Goal: Find specific page/section

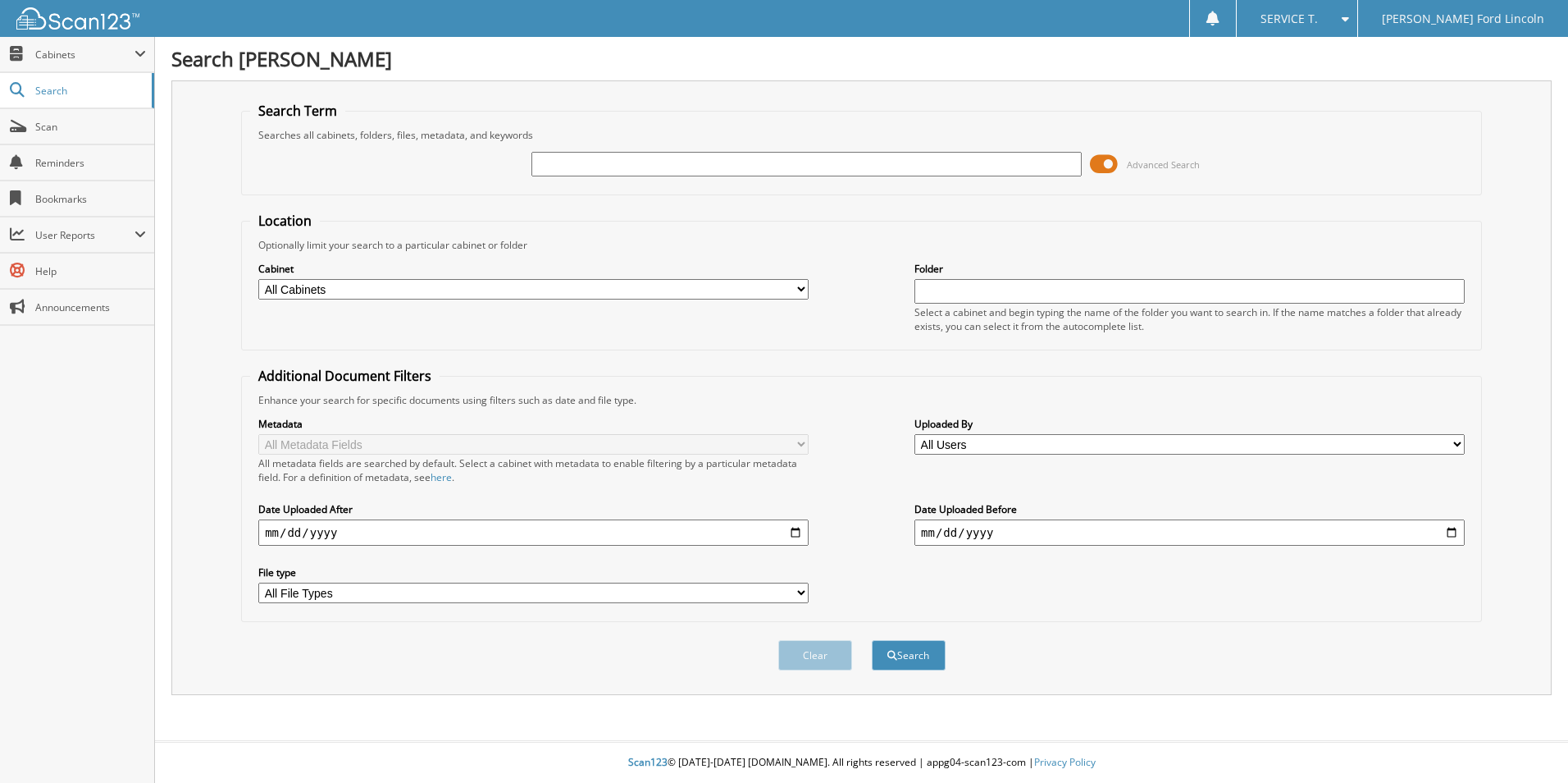
click at [628, 167] on input "text" at bounding box center [806, 163] width 550 height 24
type input "284462"
click at [871, 640] on button "Search" at bounding box center [908, 655] width 74 height 30
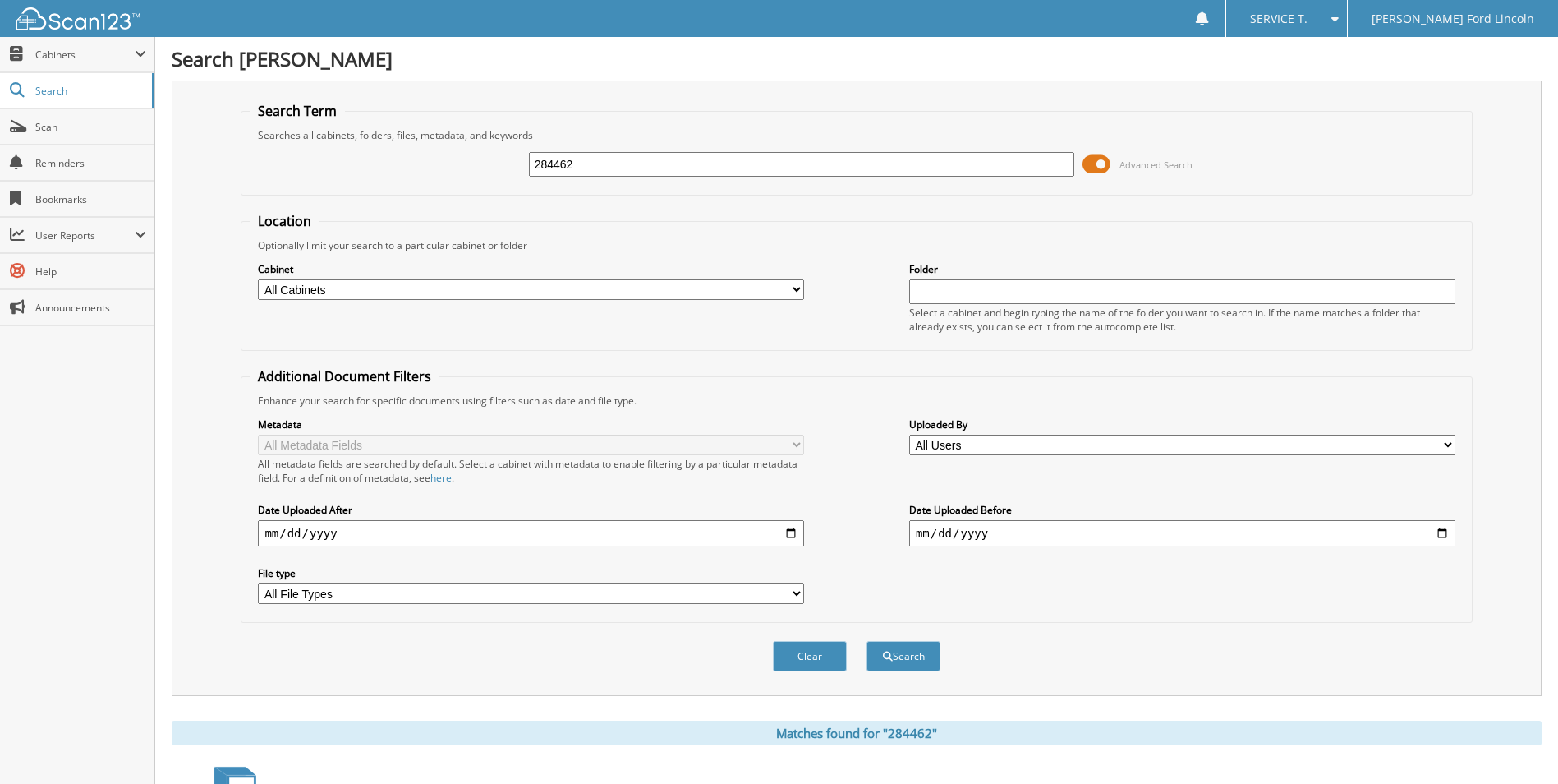
scroll to position [235, 0]
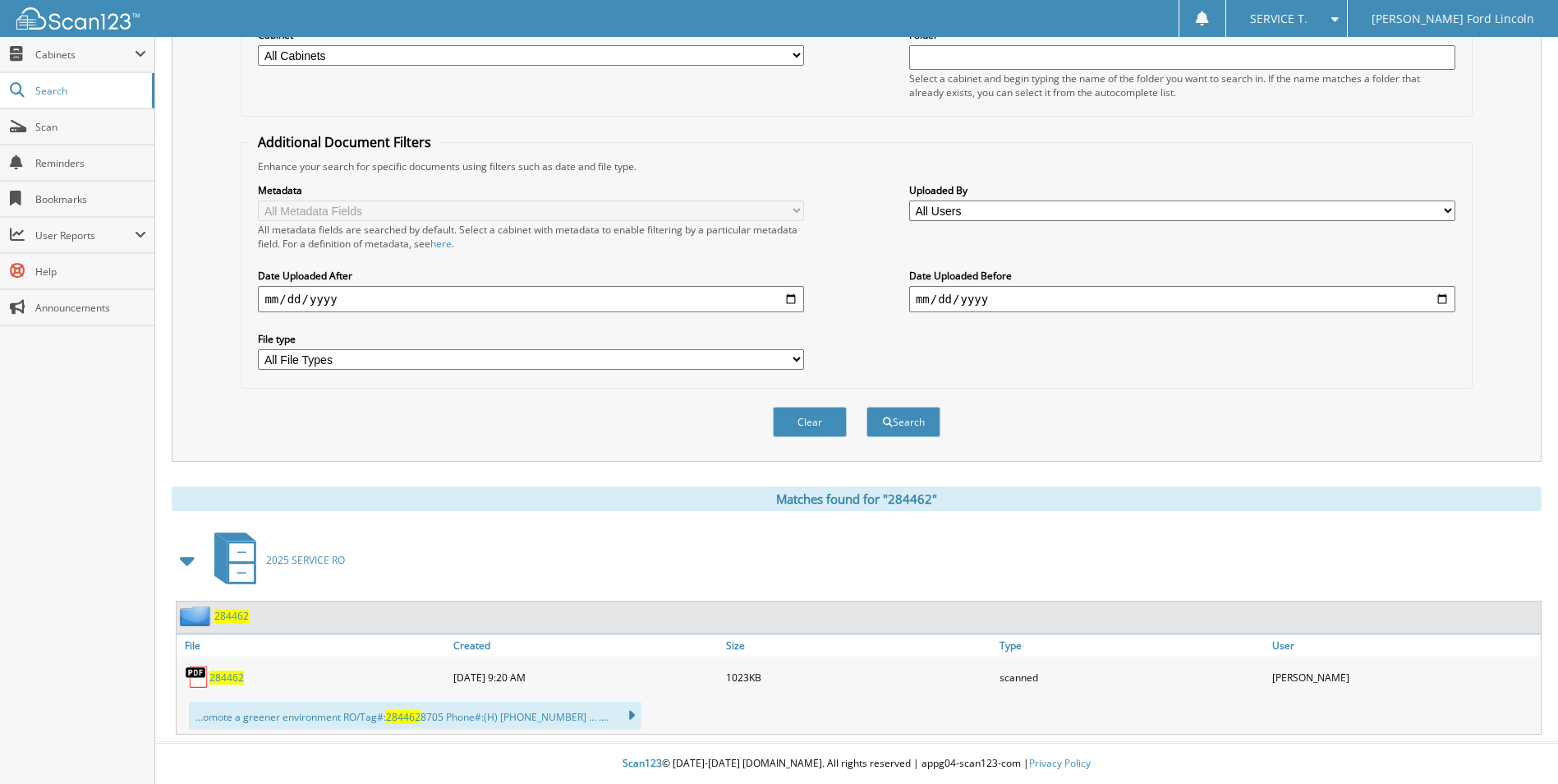
click at [220, 681] on span "284462" at bounding box center [226, 677] width 34 height 14
click at [221, 675] on span "284462" at bounding box center [226, 677] width 34 height 14
click at [216, 677] on span "284462" at bounding box center [226, 677] width 34 height 14
click at [234, 616] on span "284462" at bounding box center [231, 615] width 34 height 14
